Goal: Task Accomplishment & Management: Use online tool/utility

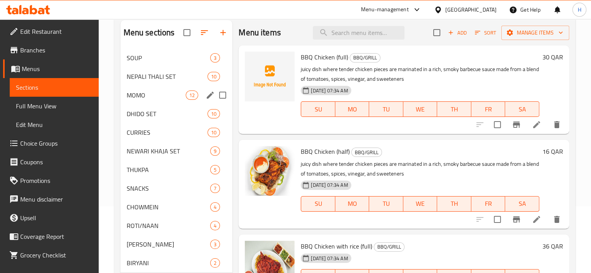
scroll to position [53, 0]
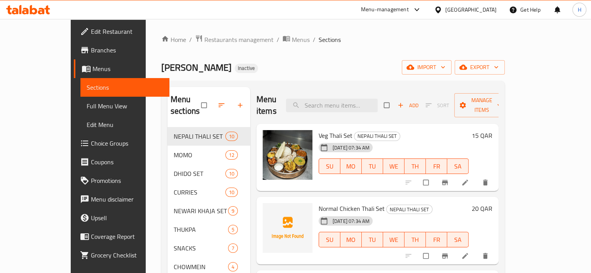
click at [87, 107] on span "Full Menu View" at bounding box center [125, 105] width 77 height 9
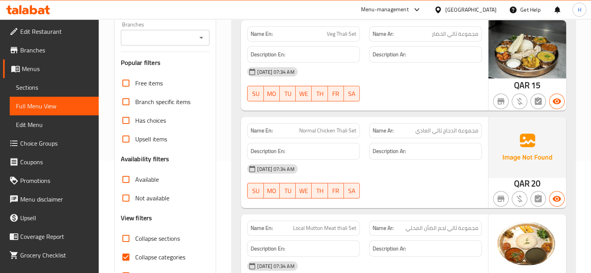
scroll to position [117, 0]
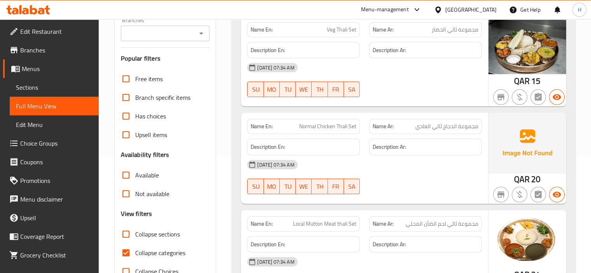
click at [142, 248] on span "Collapse categories" at bounding box center [160, 252] width 50 height 9
click at [135, 247] on input "Collapse categories" at bounding box center [126, 253] width 19 height 19
checkbox input "false"
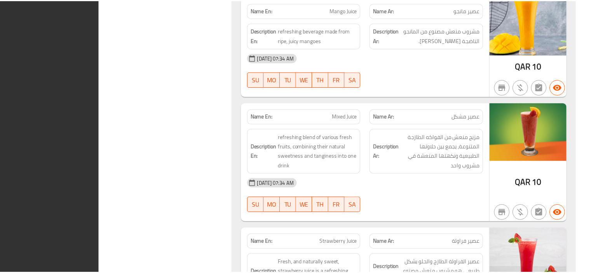
scroll to position [11492, 0]
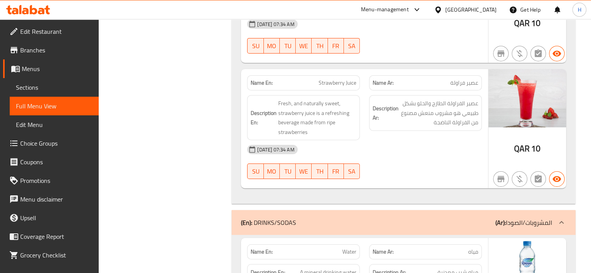
click at [37, 91] on span "Sections" at bounding box center [54, 87] width 77 height 9
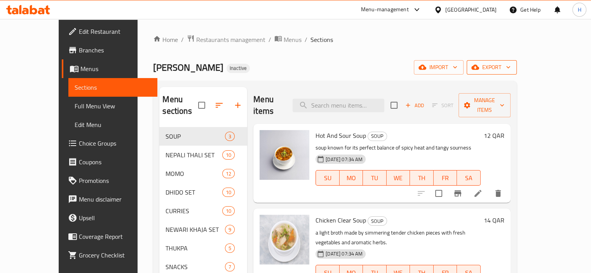
click at [511, 69] on span "export" at bounding box center [492, 68] width 38 height 10
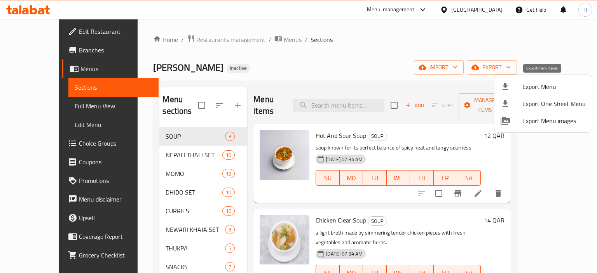
click at [535, 87] on span "Export Menu" at bounding box center [554, 86] width 63 height 9
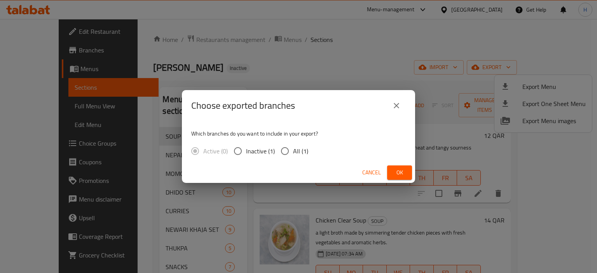
click at [290, 154] on input "All (1)" at bounding box center [285, 151] width 16 height 16
radio input "true"
click at [391, 171] on button "Ok" at bounding box center [399, 173] width 25 height 14
